Goal: Task Accomplishment & Management: Use online tool/utility

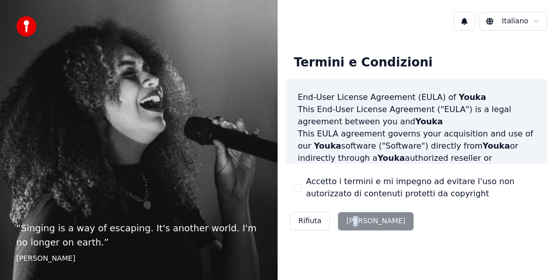
click at [301, 190] on button "Accetto i termini e mi impegno ad evitare l'uso non autorizzato di contenuti pr…" at bounding box center [298, 188] width 8 height 8
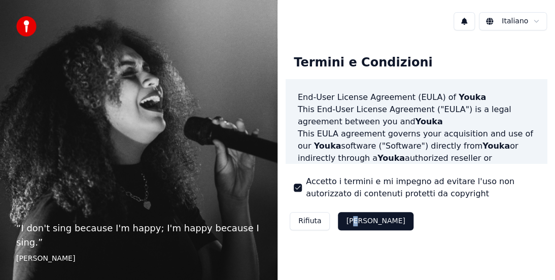
click at [350, 221] on button "Accetta" at bounding box center [375, 221] width 75 height 18
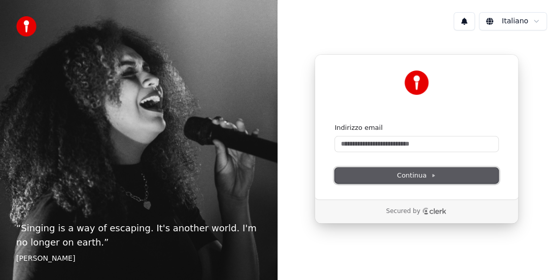
click at [406, 171] on span "Continua" at bounding box center [416, 175] width 39 height 9
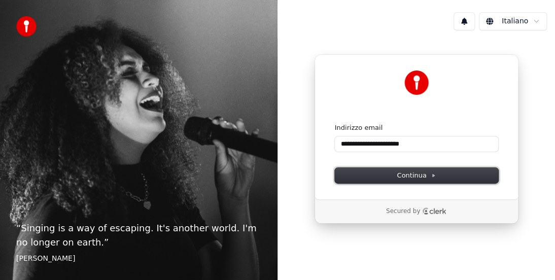
click at [409, 178] on span "Continua" at bounding box center [416, 175] width 39 height 9
type input "**********"
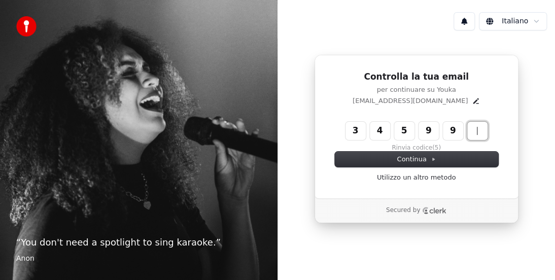
type input "******"
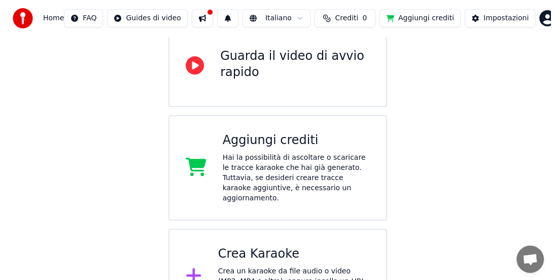
scroll to position [137, 0]
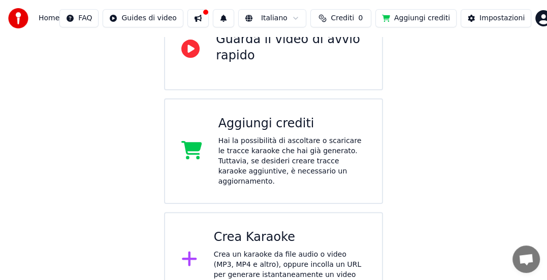
click at [229, 250] on div "Crea un karaoke da file audio o video (MP3, MP4 e altro), oppure incolla un URL…" at bounding box center [290, 270] width 152 height 41
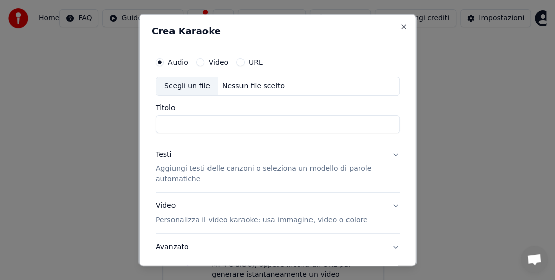
click at [191, 89] on div "Scegli un file" at bounding box center [187, 86] width 62 height 18
click at [179, 87] on div "Scegli un file" at bounding box center [192, 86] width 73 height 18
click at [175, 61] on label "Audio" at bounding box center [178, 62] width 20 height 7
click at [164, 61] on button "Audio" at bounding box center [160, 62] width 8 height 8
click at [199, 88] on div "Scegli un file" at bounding box center [187, 86] width 62 height 18
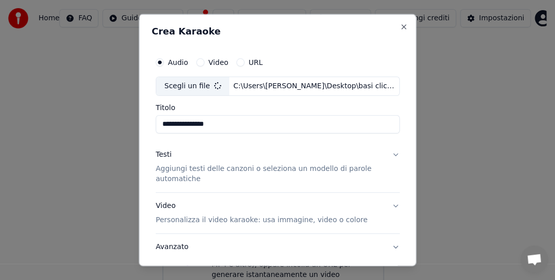
type input "**********"
click at [219, 169] on p "Aggiungi testi delle canzoni o seleziona un modello di parole automatiche" at bounding box center [270, 174] width 228 height 20
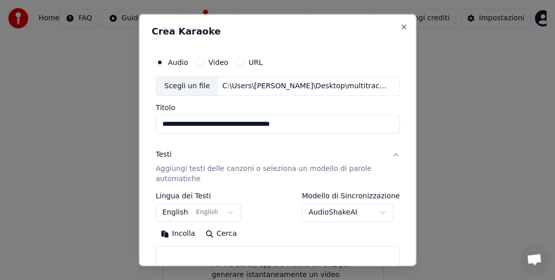
click at [226, 211] on button "English English" at bounding box center [198, 213] width 85 height 18
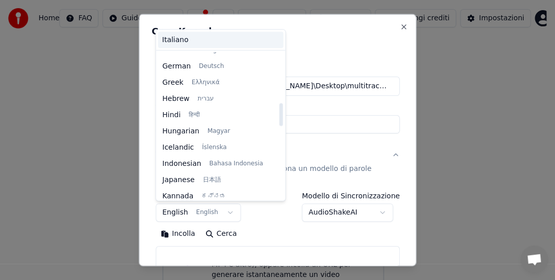
scroll to position [272, 0]
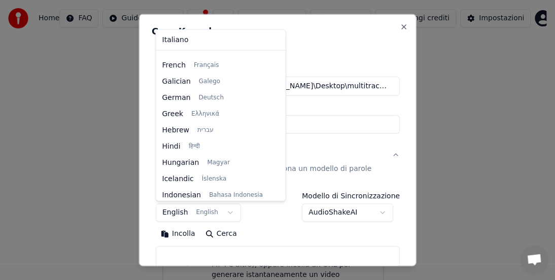
select select "**"
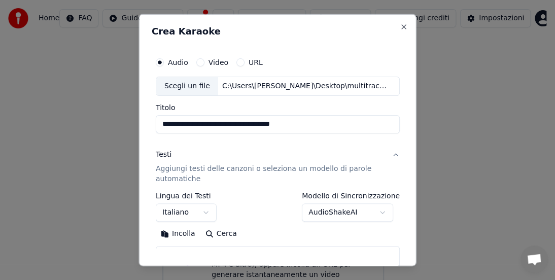
click at [378, 211] on body "**********" at bounding box center [273, 85] width 547 height 445
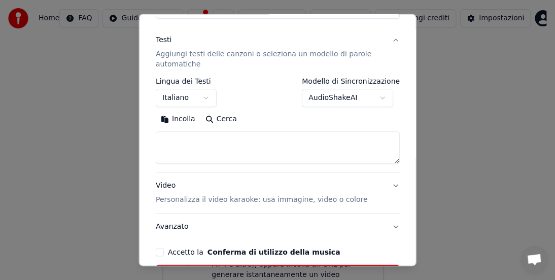
scroll to position [121, 0]
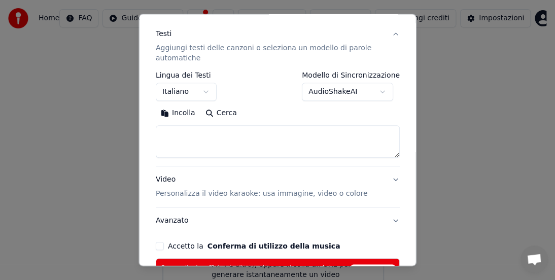
click at [216, 110] on button "Cerca" at bounding box center [221, 113] width 42 height 16
click at [179, 113] on button "Incolla" at bounding box center [178, 113] width 45 height 16
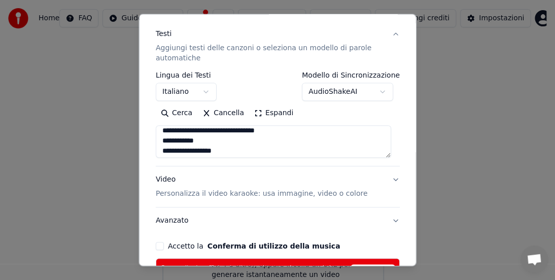
scroll to position [0, 0]
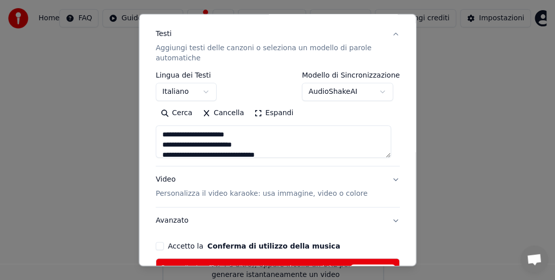
type textarea "**********"
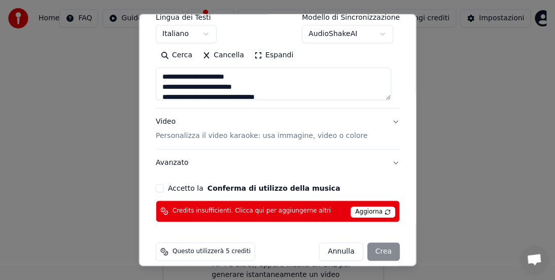
scroll to position [189, 0]
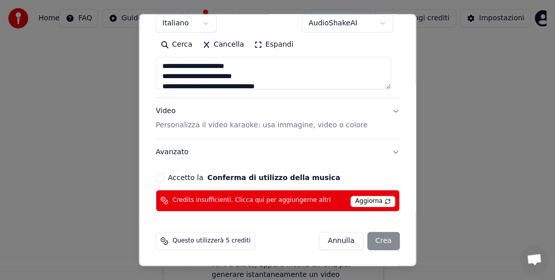
click at [380, 237] on div "[PERSON_NAME]" at bounding box center [359, 241] width 81 height 18
click at [160, 174] on button "Accetto la Conferma di utilizzo della musica" at bounding box center [160, 178] width 8 height 8
click at [370, 242] on div "[PERSON_NAME]" at bounding box center [359, 241] width 81 height 18
click at [376, 203] on span "Aggiorna" at bounding box center [373, 201] width 45 height 11
click at [382, 241] on div "[PERSON_NAME]" at bounding box center [359, 241] width 81 height 18
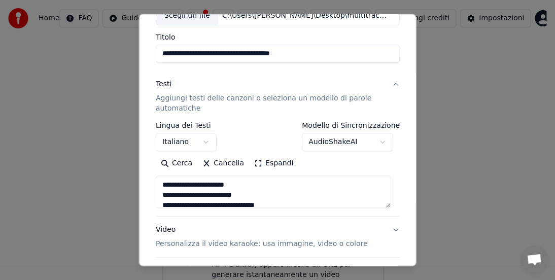
scroll to position [73, 0]
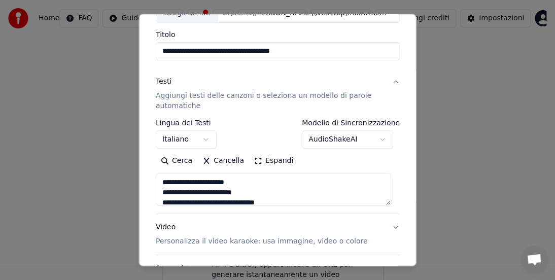
click at [374, 136] on button "AudioShakeAI" at bounding box center [347, 139] width 91 height 18
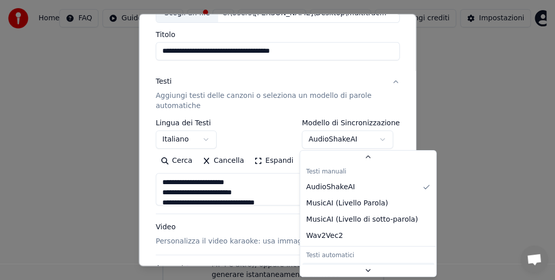
scroll to position [69, 0]
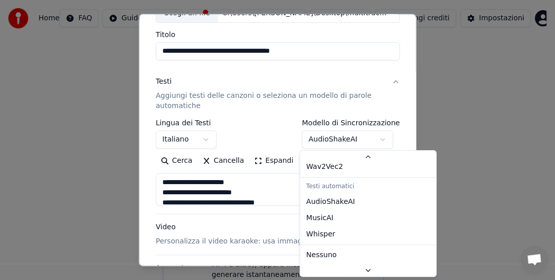
select select "****"
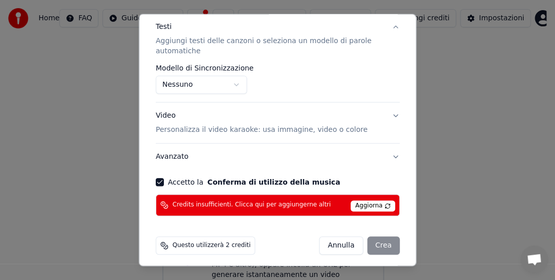
scroll to position [132, 0]
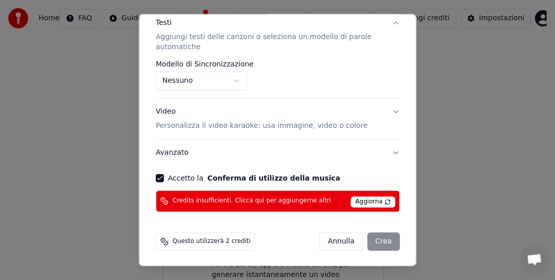
click at [380, 239] on div "[PERSON_NAME]" at bounding box center [359, 241] width 81 height 18
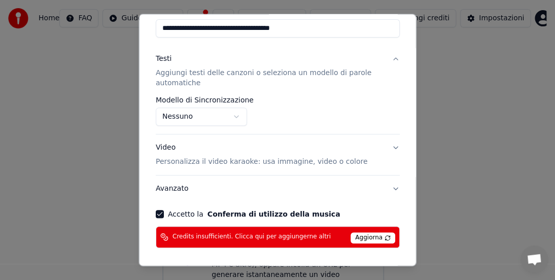
scroll to position [81, 0]
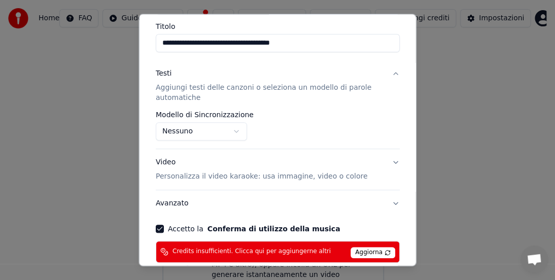
click at [388, 157] on button "Video Personalizza il video karaoke: usa immagine, video o colore" at bounding box center [278, 169] width 244 height 41
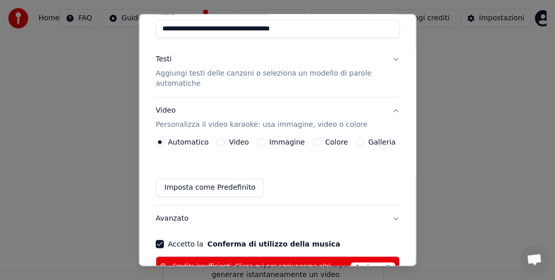
scroll to position [132, 0]
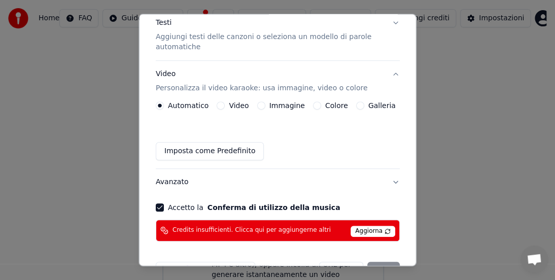
click at [276, 85] on p "Personalizza il video karaoke: usa immagine, video o colore" at bounding box center [262, 88] width 212 height 10
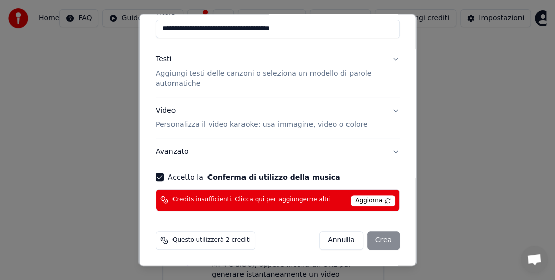
scroll to position [94, 0]
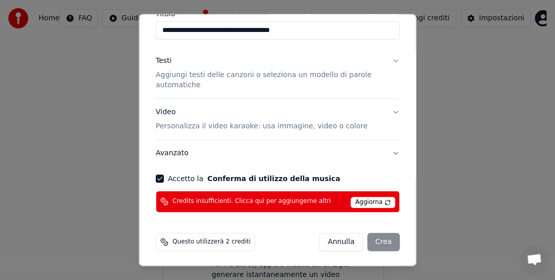
click at [389, 148] on button "Avanzato" at bounding box center [278, 153] width 244 height 26
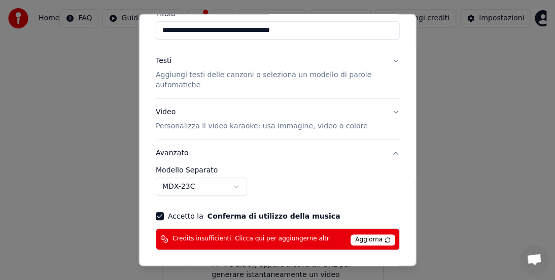
click at [241, 183] on button "MDX-23C" at bounding box center [201, 186] width 91 height 18
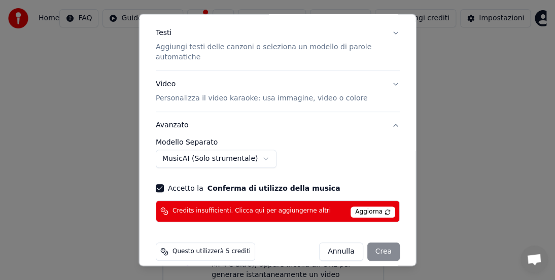
scroll to position [132, 0]
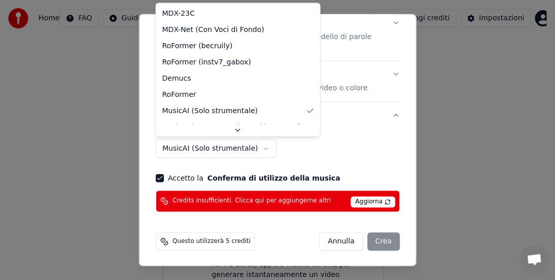
click at [256, 146] on body "**********" at bounding box center [273, 85] width 547 height 445
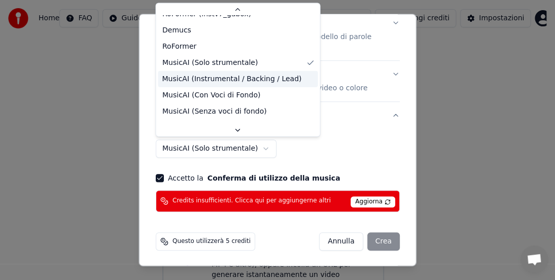
scroll to position [62, 0]
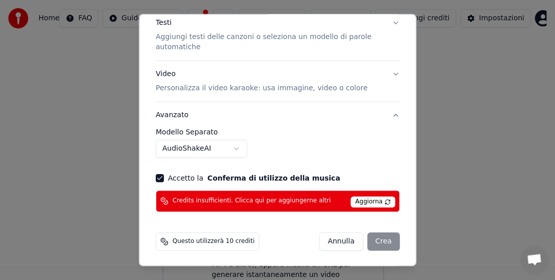
click at [240, 148] on body "**********" at bounding box center [273, 85] width 547 height 445
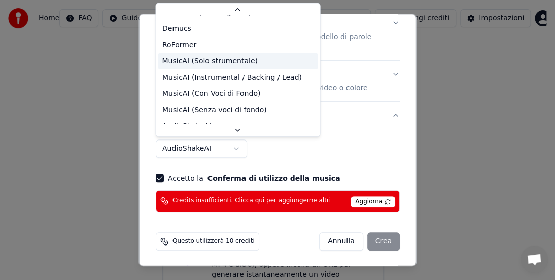
scroll to position [0, 0]
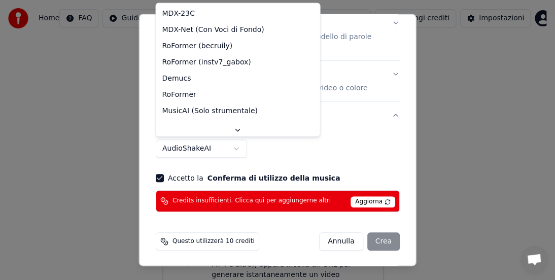
select select "**********"
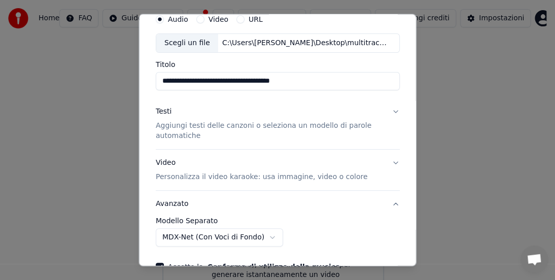
scroll to position [30, 0]
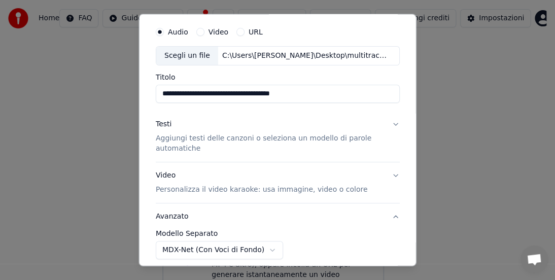
click at [390, 122] on button "Testi Aggiungi testi delle canzoni o seleziona un modello di parole automatiche" at bounding box center [278, 136] width 244 height 51
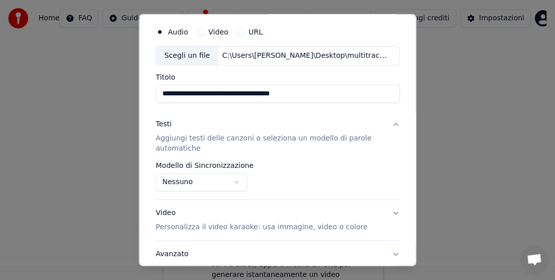
click at [235, 179] on body "**********" at bounding box center [273, 85] width 547 height 445
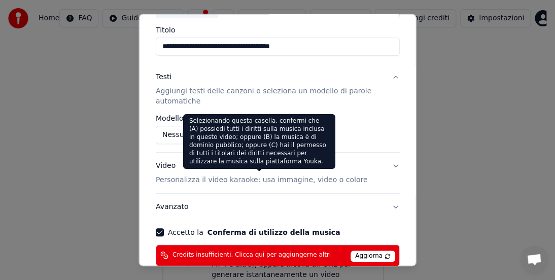
scroll to position [132, 0]
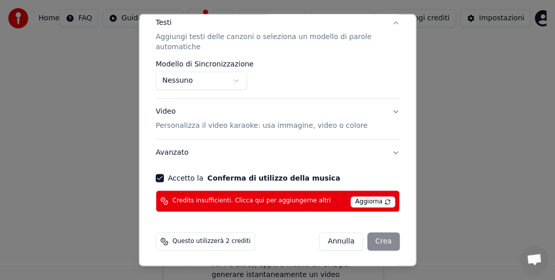
click at [372, 244] on div "[PERSON_NAME]" at bounding box center [359, 241] width 81 height 18
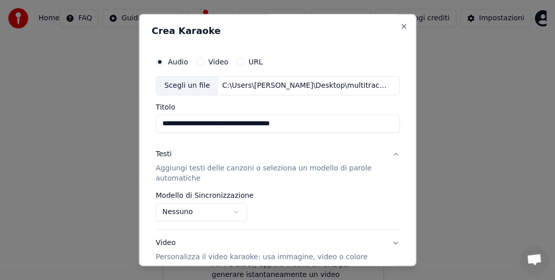
scroll to position [0, 0]
click at [197, 62] on button "Video" at bounding box center [200, 62] width 8 height 8
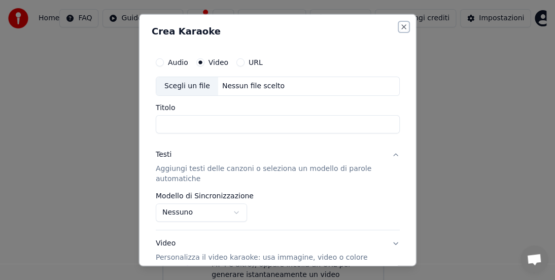
click at [400, 28] on button "Close" at bounding box center [404, 27] width 8 height 8
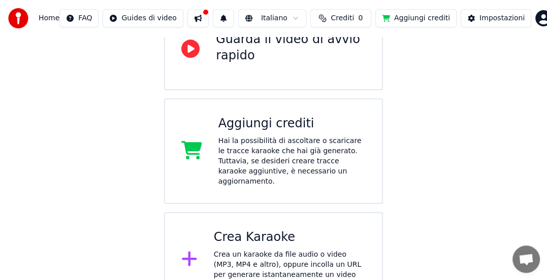
click at [218, 136] on div "Hai la possibilità di ascoltare o scaricare le tracce karaoke che hai già gener…" at bounding box center [291, 161] width 147 height 51
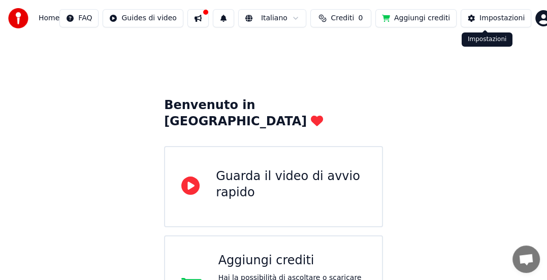
click at [489, 20] on div "Impostazioni" at bounding box center [501, 18] width 45 height 10
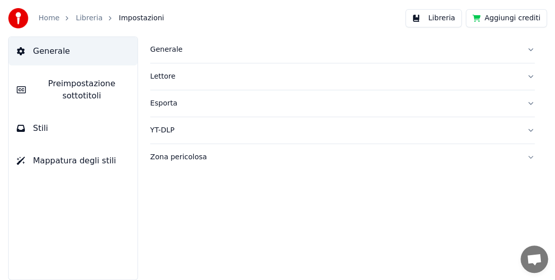
click at [112, 89] on span "Preimpostazione sottotitoli" at bounding box center [81, 90] width 95 height 24
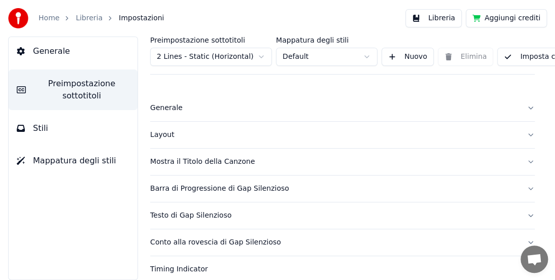
click at [81, 128] on button "Stili" at bounding box center [73, 128] width 129 height 28
